Goal: Communication & Community: Ask a question

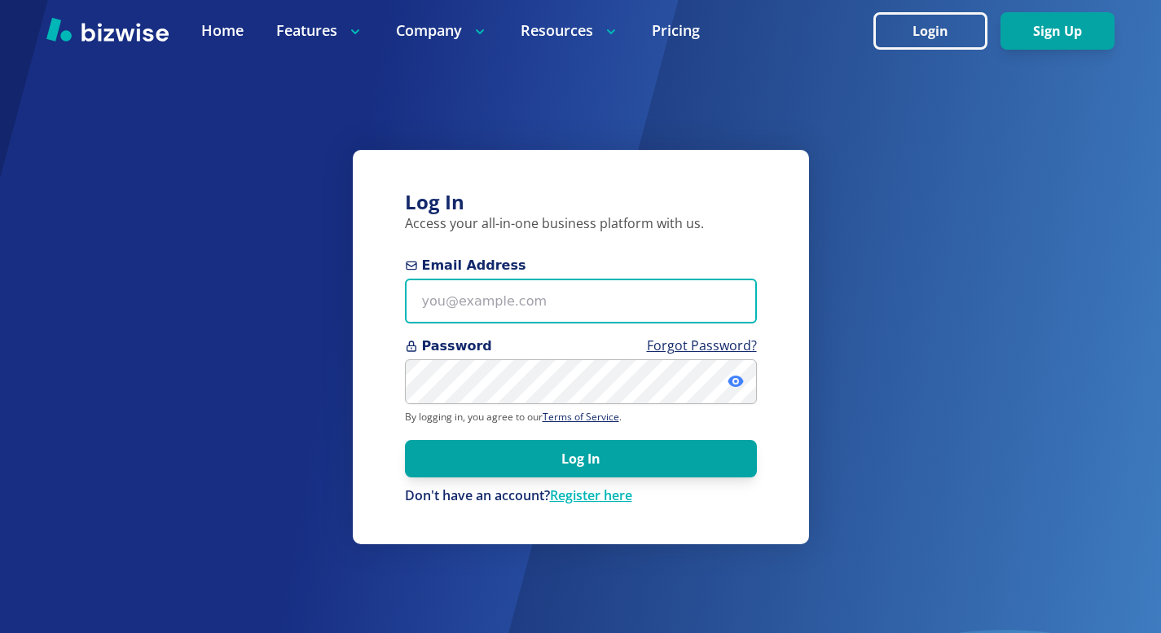
type input "[PERSON_NAME][EMAIL_ADDRESS][DOMAIN_NAME]"
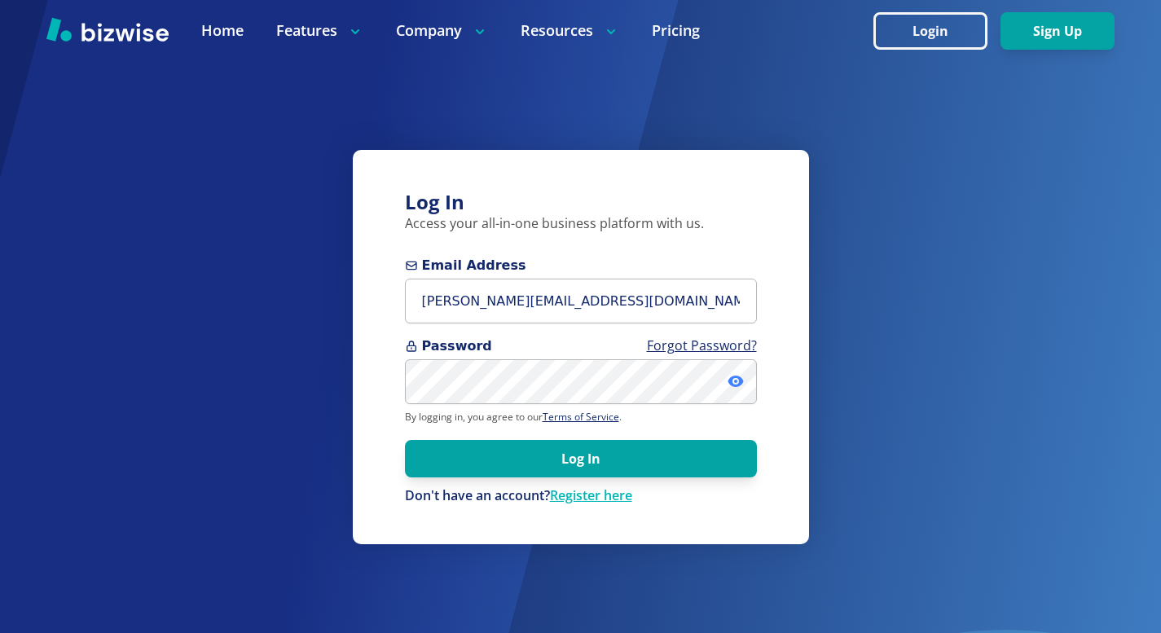
click at [736, 377] on icon at bounding box center [735, 381] width 15 height 11
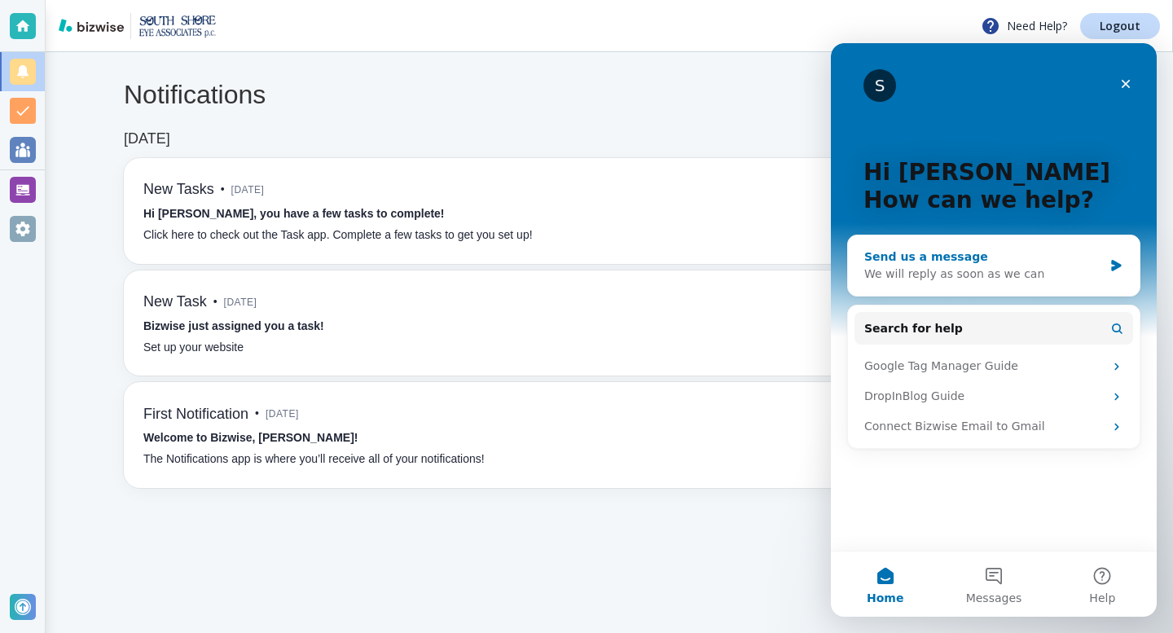
click at [1114, 262] on icon "Intercom messenger" at bounding box center [1116, 265] width 10 height 11
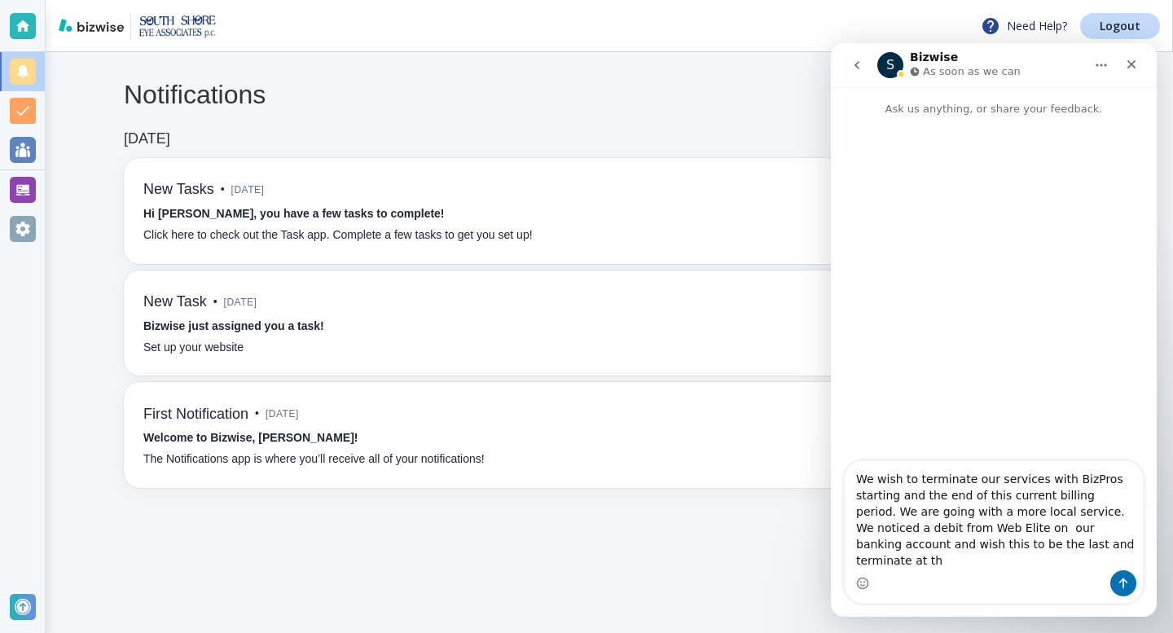
type textarea "We wish to terminate our services with BizPros starting and the end of this cur…"
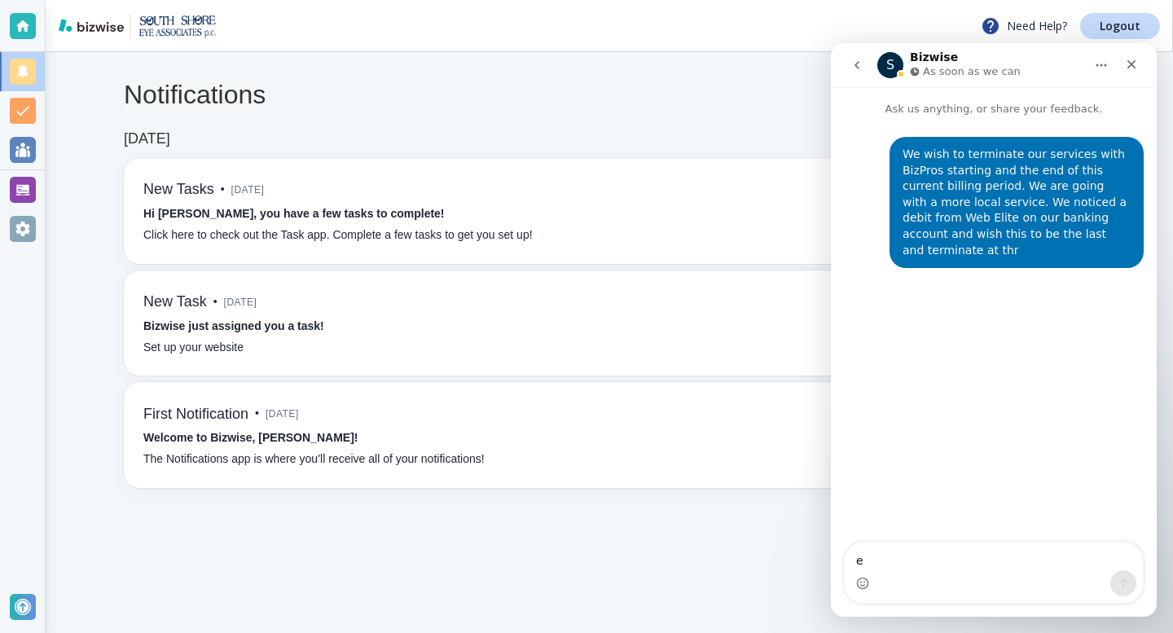
type textarea "e"
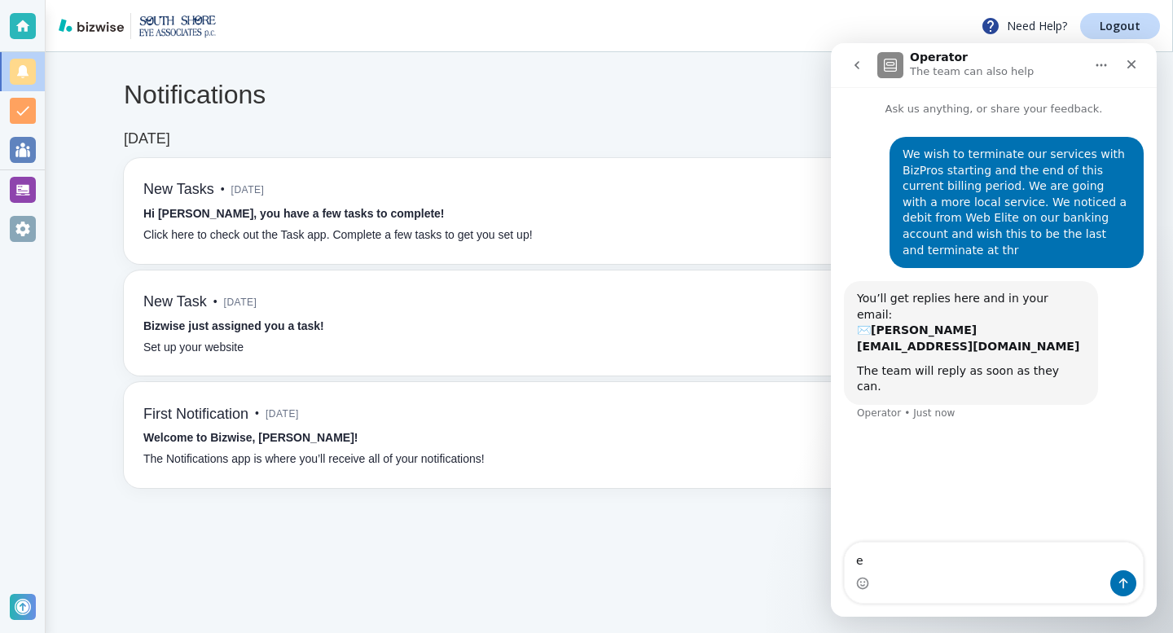
click at [1066, 240] on div "We wish to terminate our services with BizPros starting and the end of this cur…" at bounding box center [1017, 203] width 228 height 112
click at [1056, 234] on div "We wish to terminate our services with BizPros starting and the end of this cur…" at bounding box center [1017, 203] width 228 height 112
click at [1087, 303] on div "You’ll get replies here and in your email: ✉️ [PERSON_NAME][EMAIL_ADDRESS][DOMA…" at bounding box center [994, 361] width 300 height 160
click at [864, 562] on textarea "e" at bounding box center [994, 557] width 298 height 28
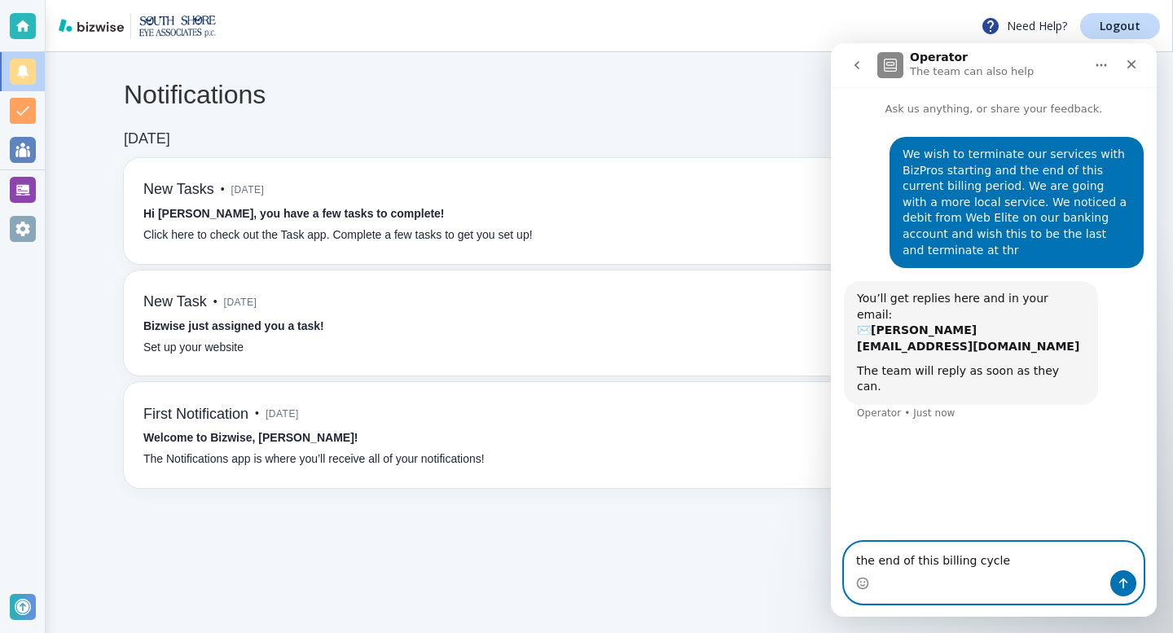
type textarea "the end of this billing cycle."
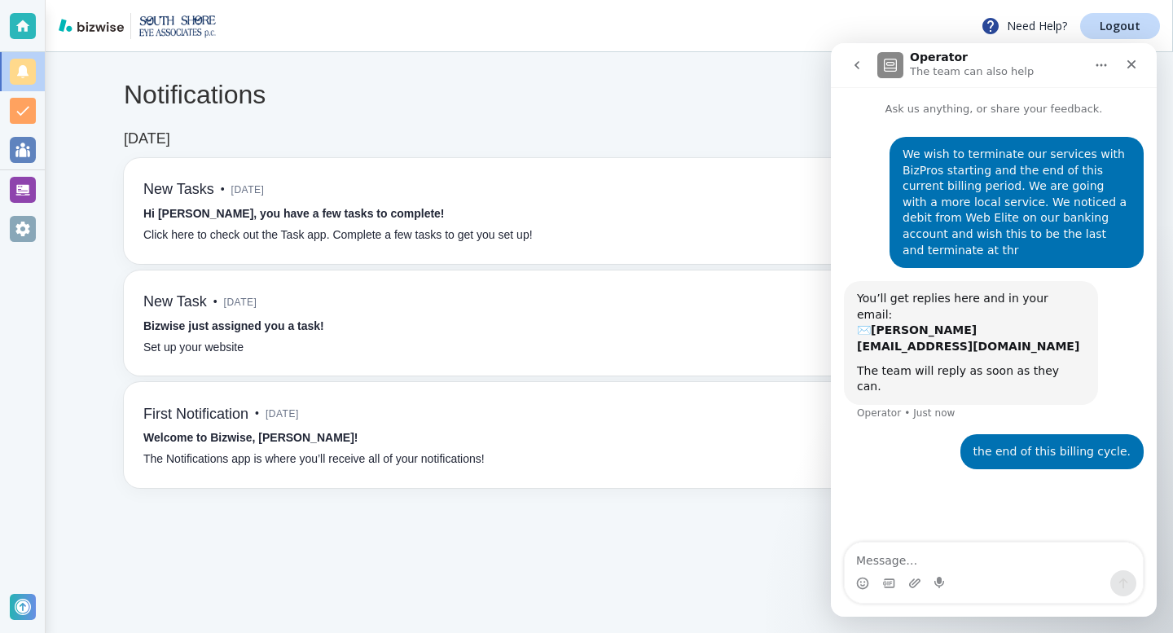
click at [738, 558] on main "Notifications All all ​ [DATE] New Tasks • [DATE] Hi [PERSON_NAME], you have a …" at bounding box center [610, 342] width 1128 height 581
click at [1114, 22] on p "Logout" at bounding box center [1120, 25] width 41 height 11
